Goal: Information Seeking & Learning: Learn about a topic

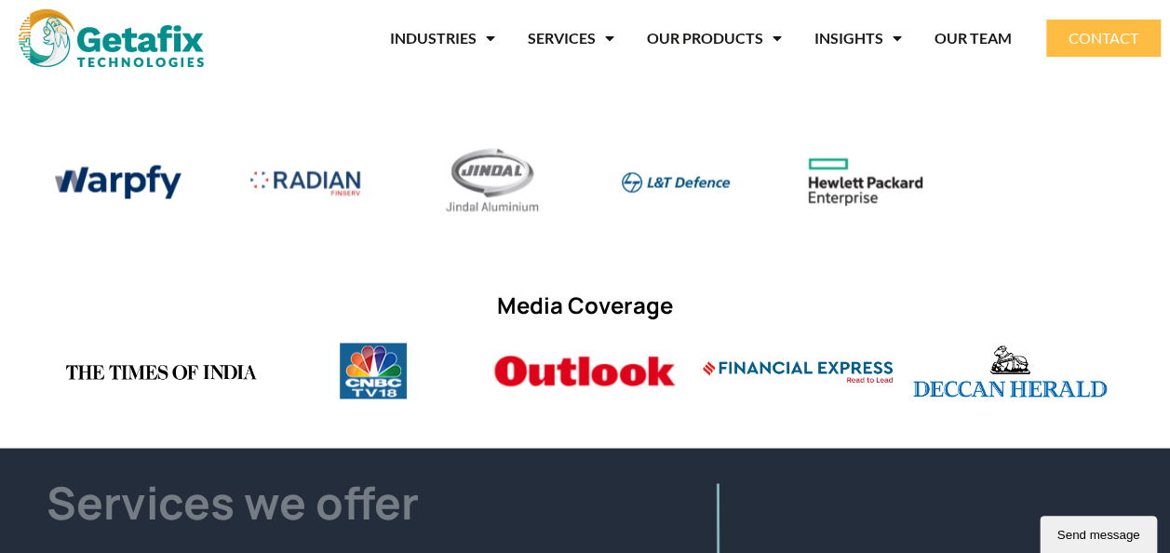
scroll to position [1492, 0]
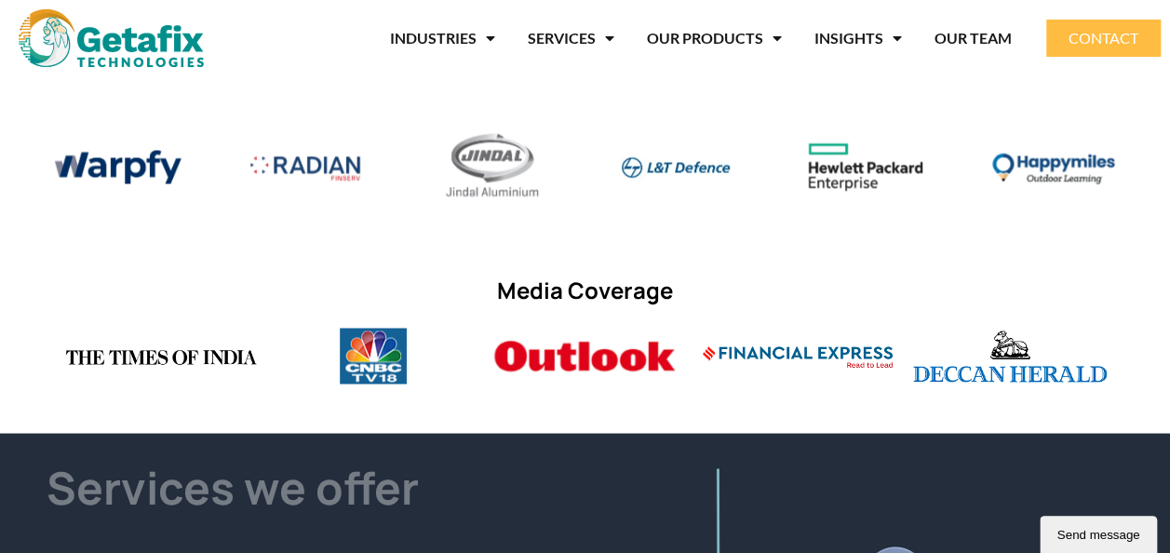
click at [905, 89] on div "Managed Service" at bounding box center [585, 71] width 1170 height 316
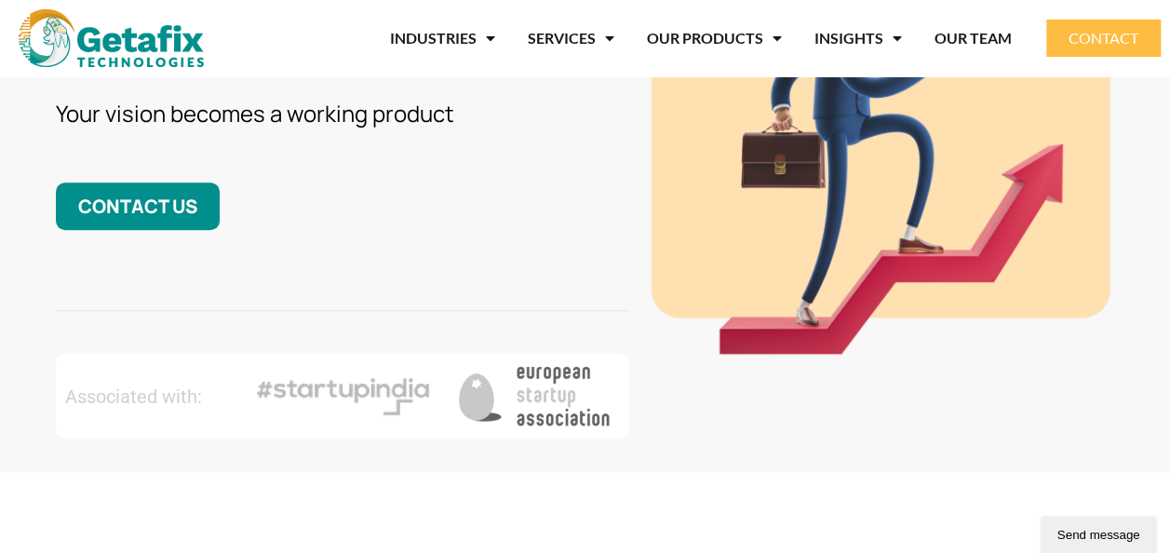
scroll to position [0, 0]
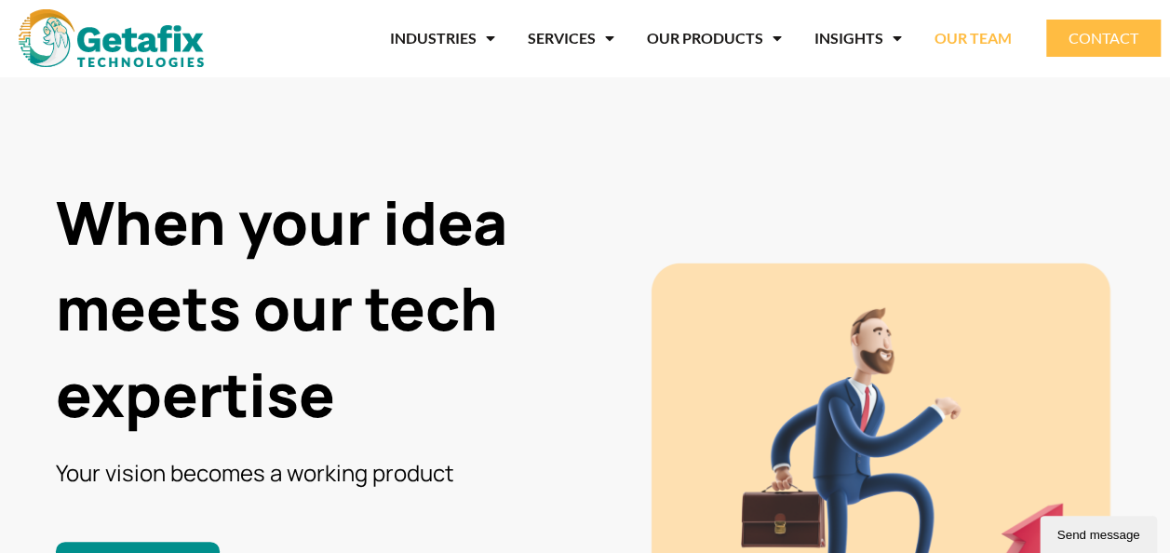
click at [970, 34] on link "OUR TEAM" at bounding box center [973, 38] width 77 height 43
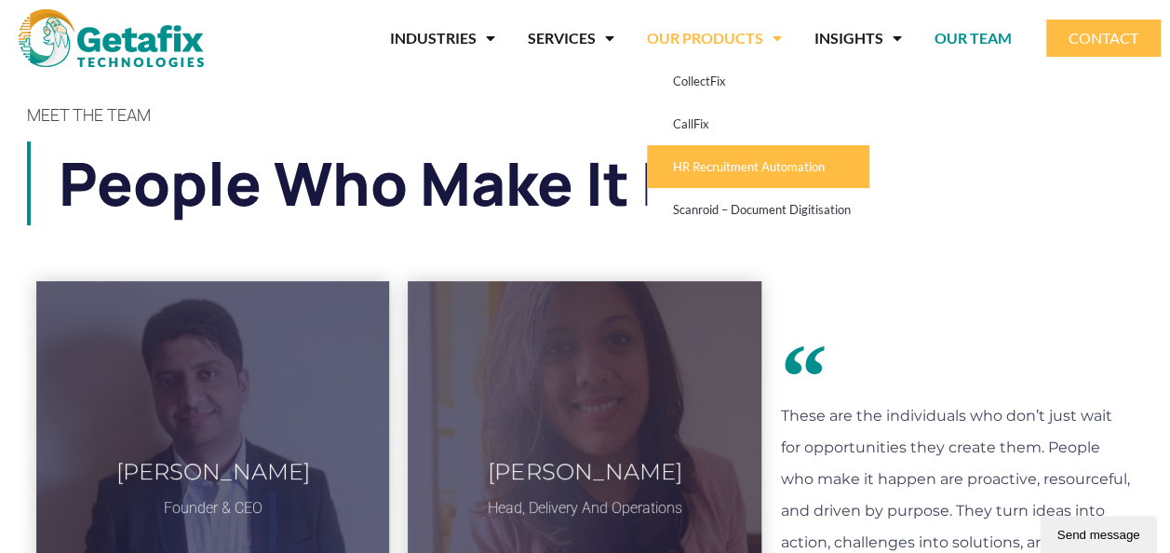
click at [773, 165] on link "HR Recruitment Automation" at bounding box center [758, 166] width 223 height 43
